Goal: Find specific page/section: Find specific page/section

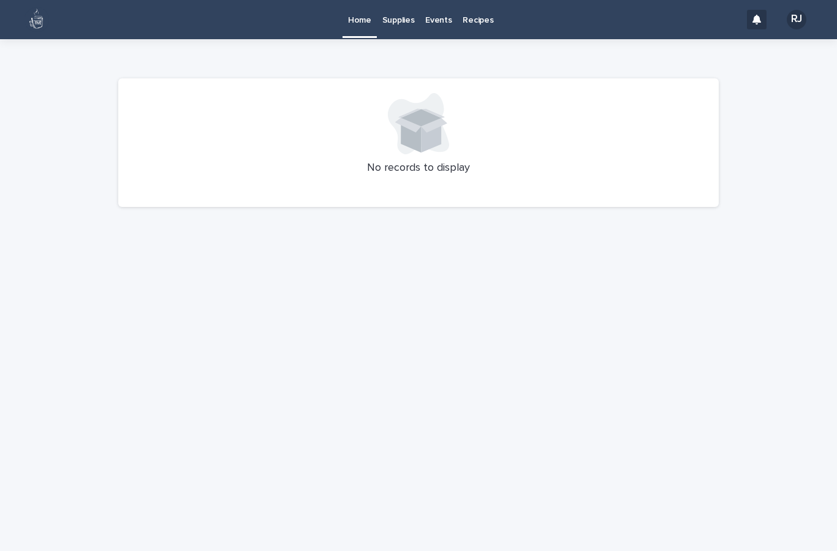
click at [478, 21] on p "Recipes" at bounding box center [478, 13] width 31 height 26
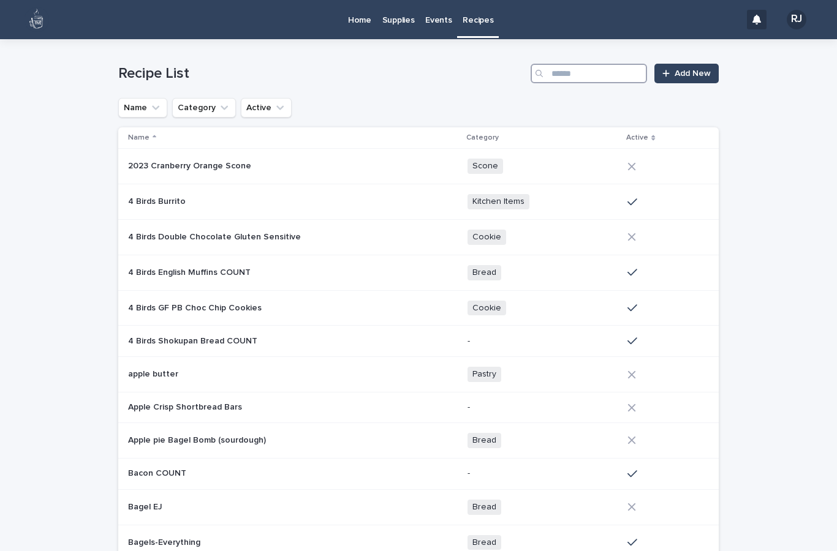
click at [571, 69] on input "Search" at bounding box center [589, 74] width 116 height 20
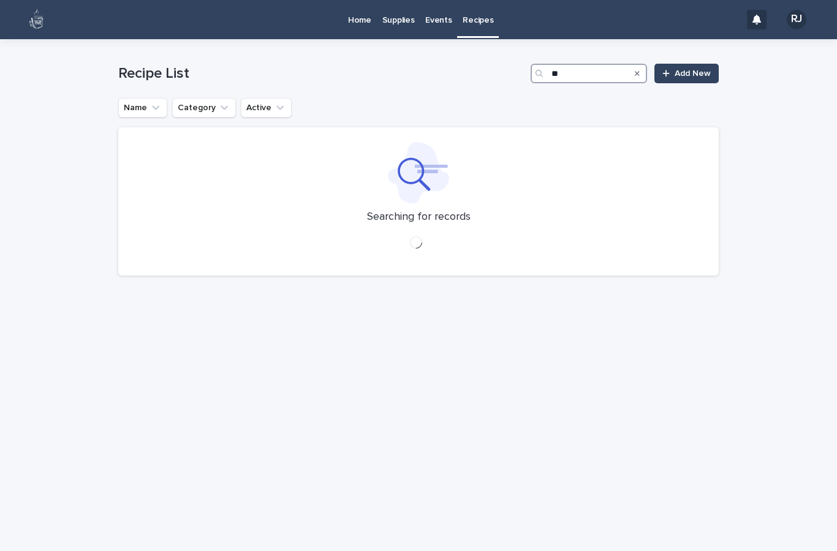
type input "***"
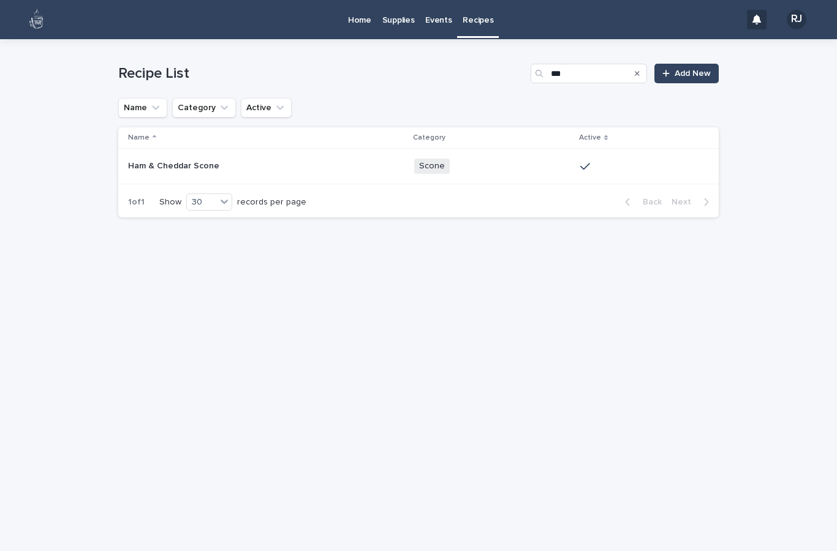
click at [154, 162] on p "Ham & Cheddar Scone" at bounding box center [175, 165] width 94 height 13
